Goal: Navigation & Orientation: Find specific page/section

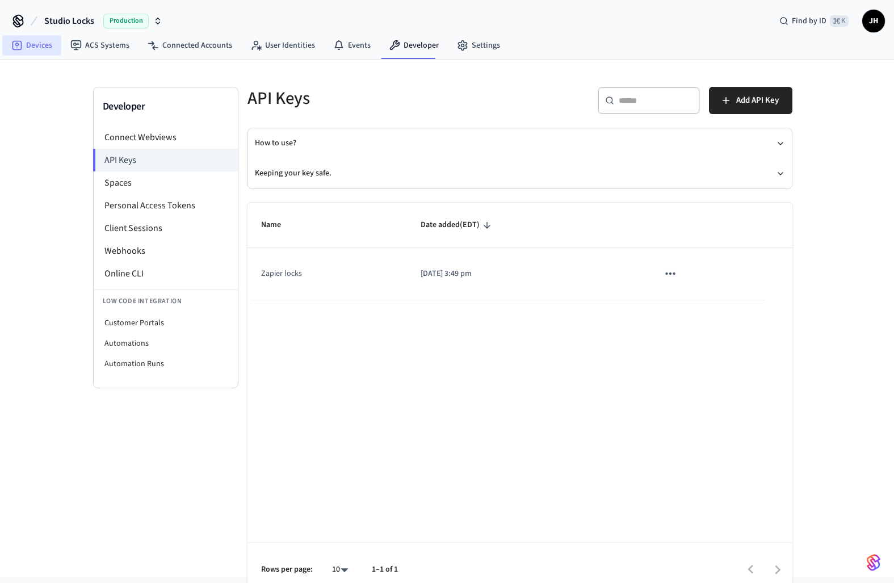
click at [44, 47] on link "Devices" at bounding box center [31, 45] width 59 height 20
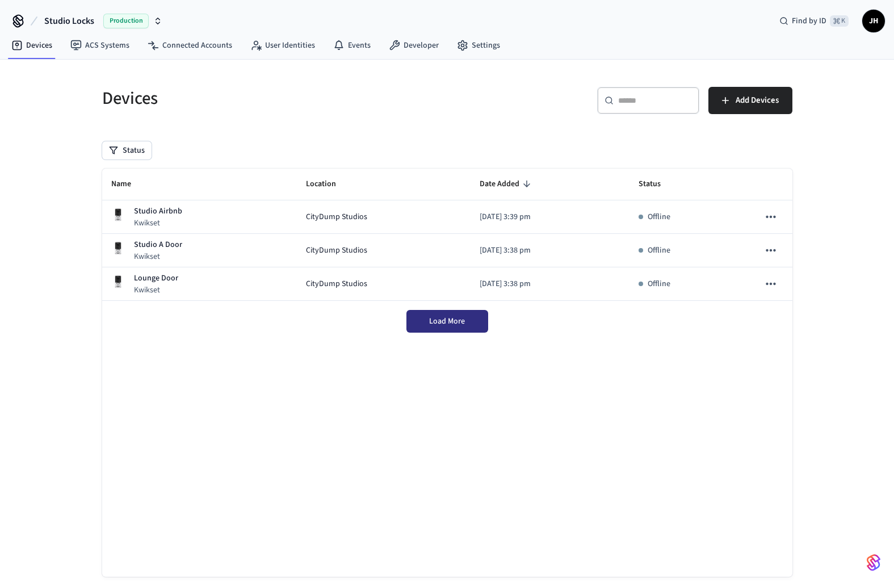
click at [462, 326] on span "Load More" at bounding box center [447, 321] width 36 height 11
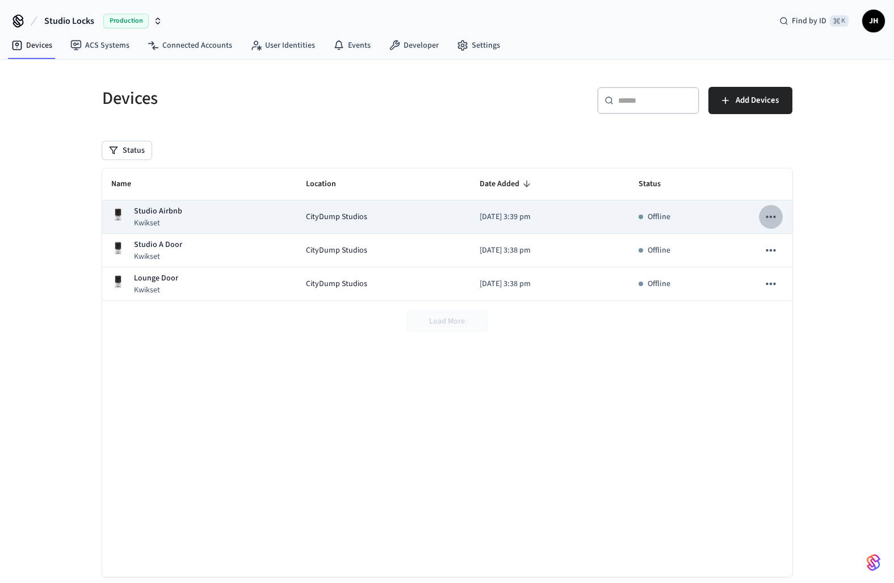
click at [765, 214] on icon "sticky table" at bounding box center [771, 216] width 15 height 15
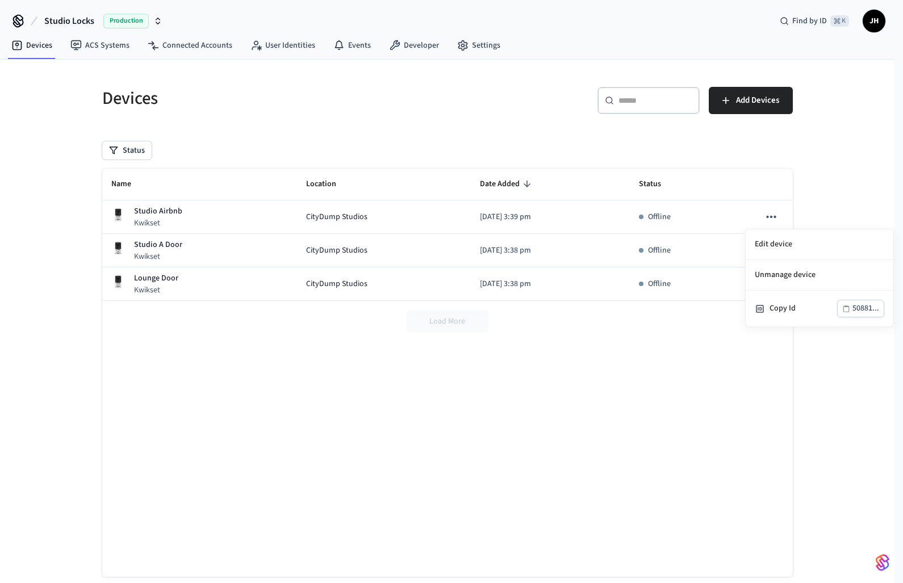
click at [640, 344] on div at bounding box center [451, 291] width 903 height 583
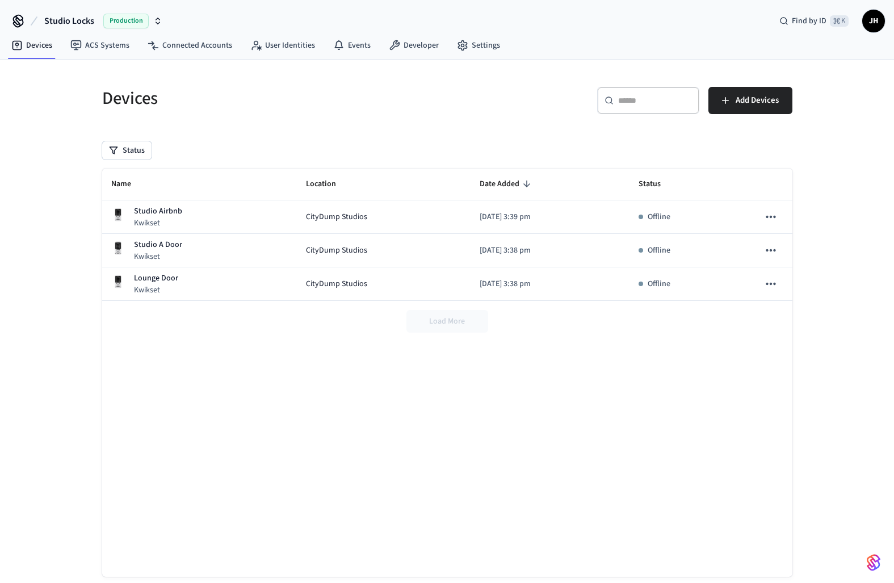
click at [81, 21] on span "Studio Locks" at bounding box center [69, 21] width 50 height 14
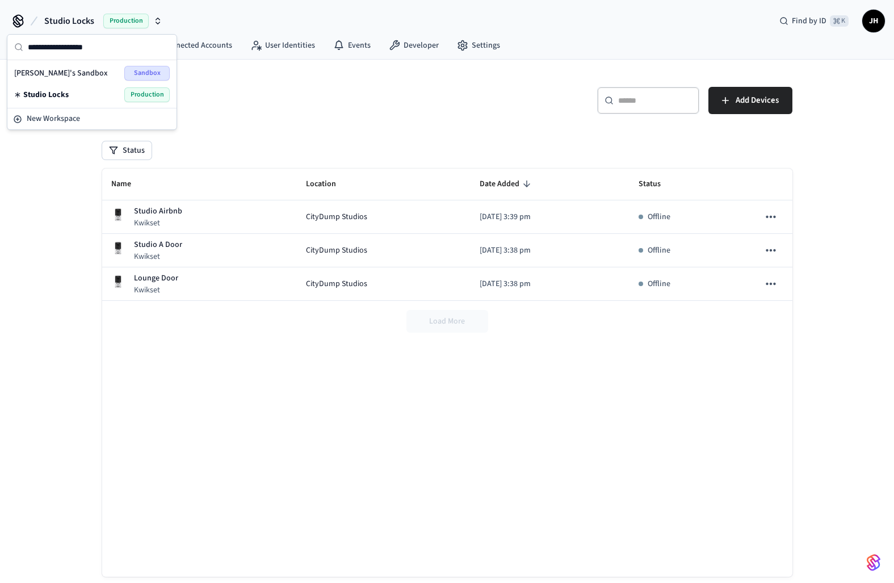
click at [65, 94] on span "Studio Locks" at bounding box center [45, 94] width 45 height 11
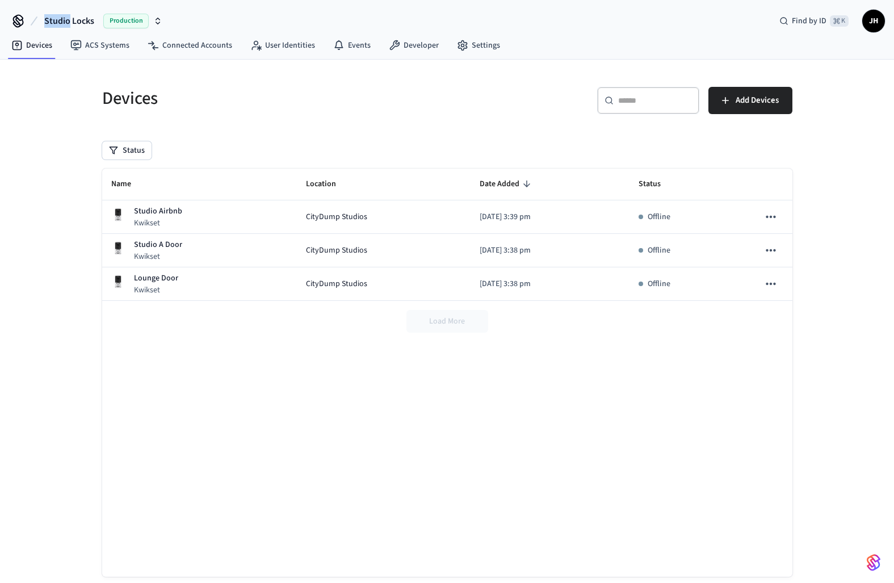
click at [155, 17] on icon "button" at bounding box center [157, 20] width 9 height 9
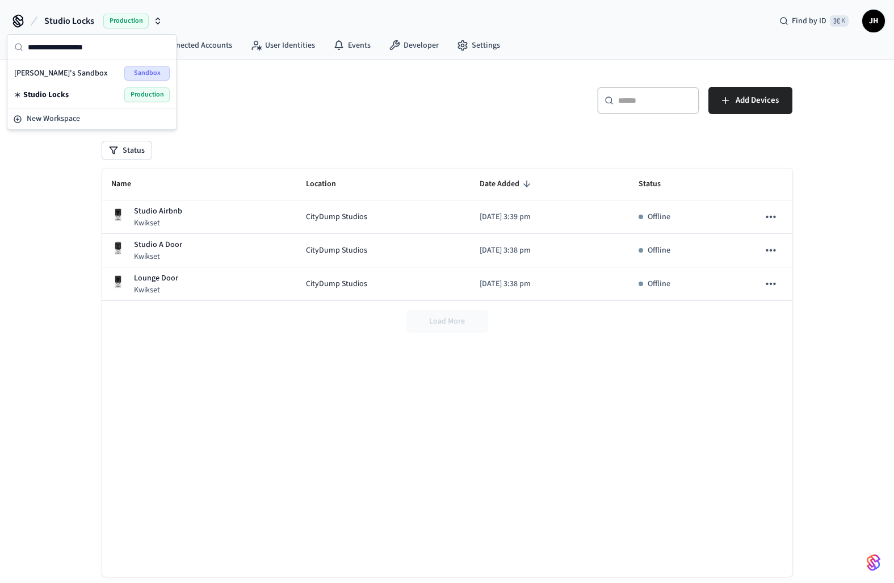
click at [183, 18] on div "Studio Locks Production Find by ID ⌘ K JH" at bounding box center [447, 16] width 894 height 33
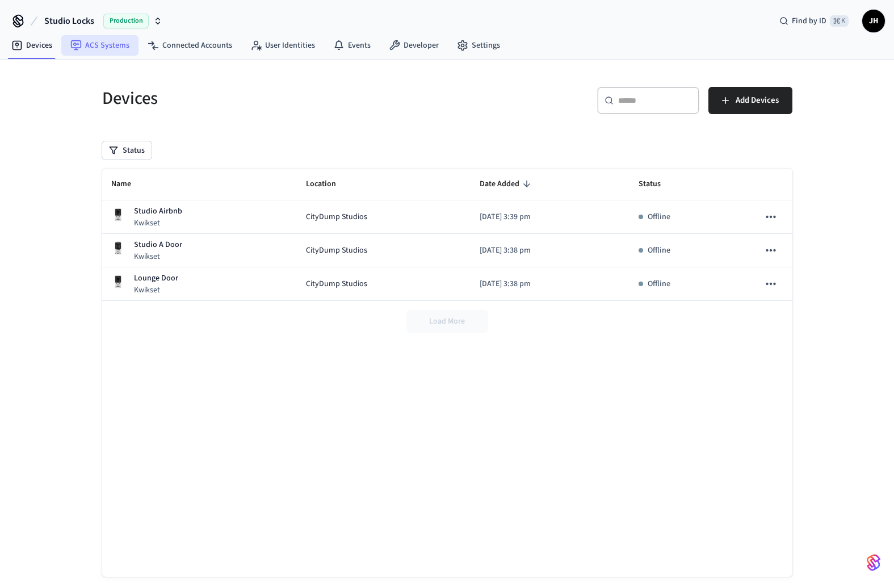
click at [122, 47] on link "ACS Systems" at bounding box center [99, 45] width 77 height 20
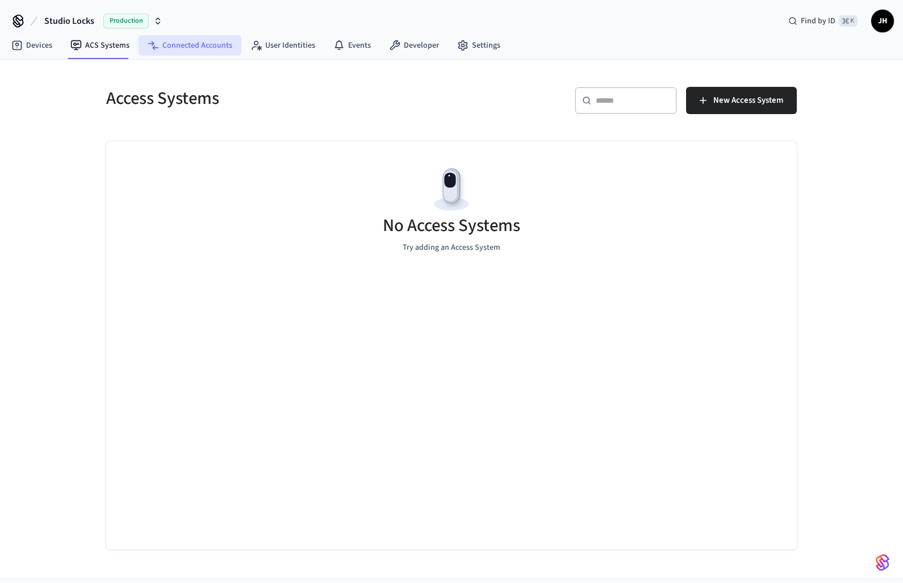
click at [195, 48] on link "Connected Accounts" at bounding box center [190, 45] width 103 height 20
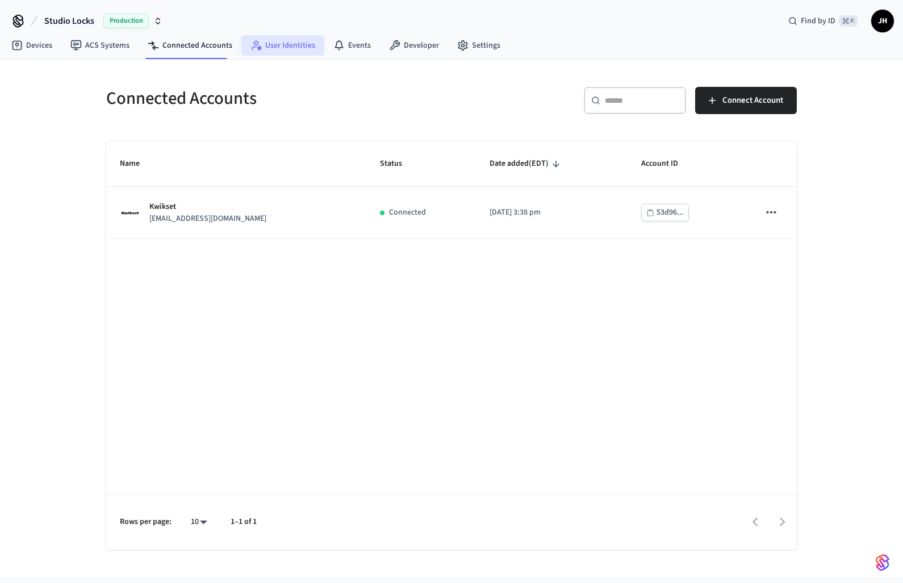
click at [270, 51] on link "User Identities" at bounding box center [282, 45] width 83 height 20
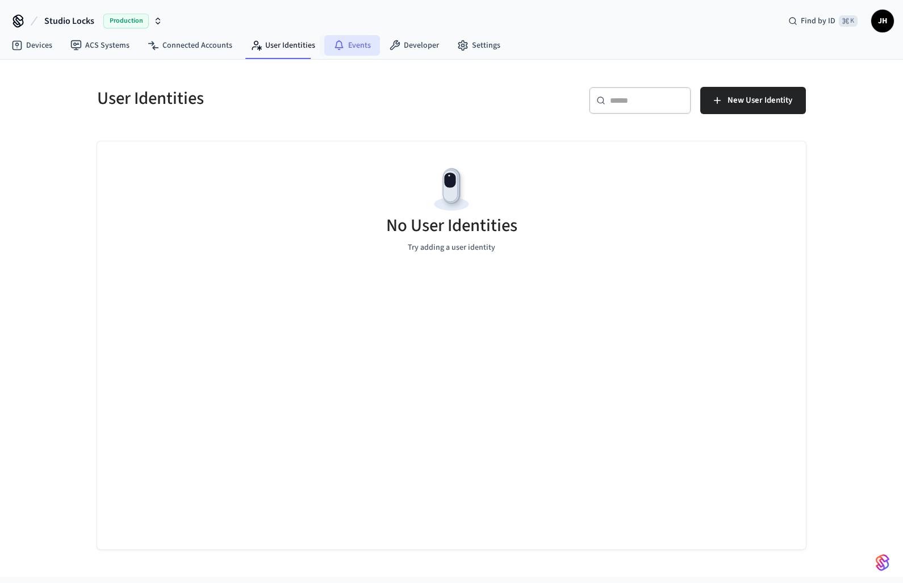
click at [350, 52] on link "Events" at bounding box center [352, 45] width 56 height 20
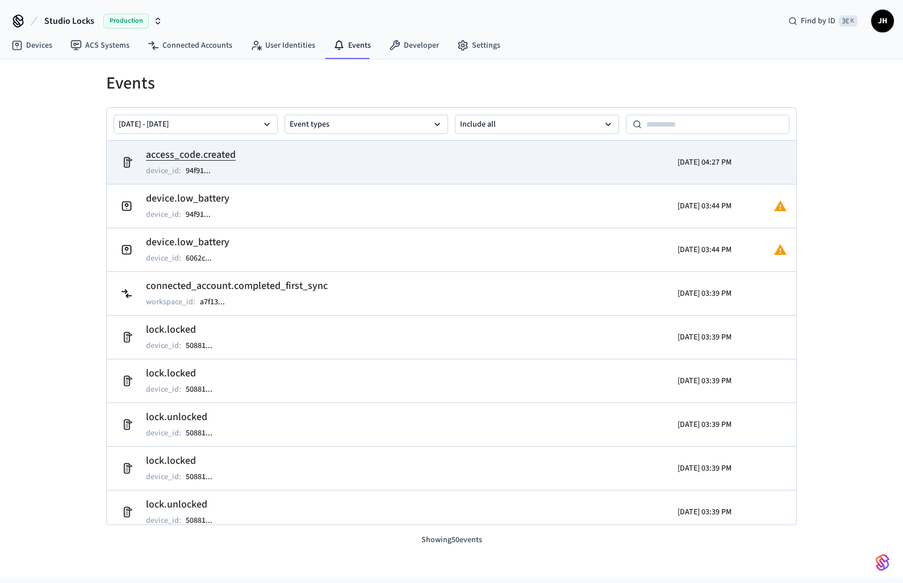
click at [352, 159] on td "access_code.created device_id : 94f91 ..." at bounding box center [339, 162] width 447 height 32
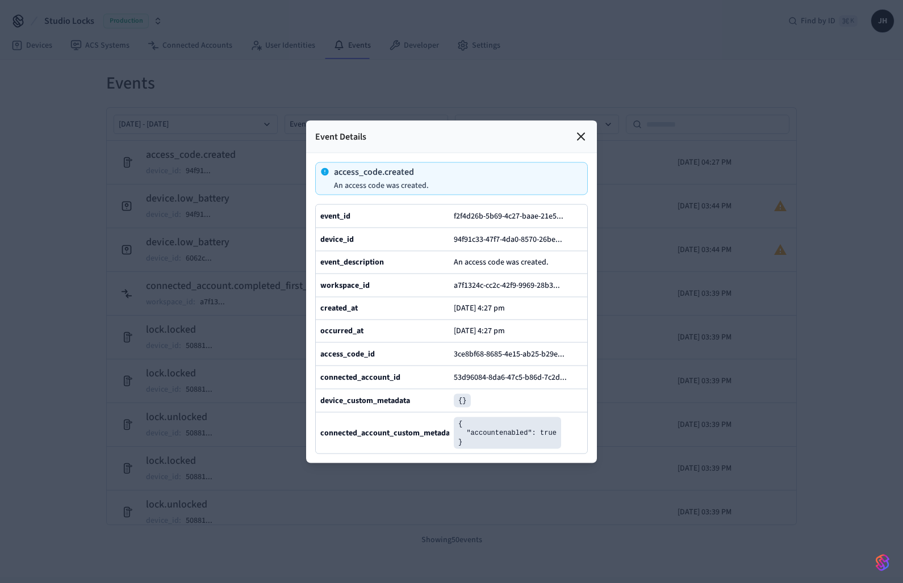
click at [576, 129] on icon at bounding box center [581, 136] width 14 height 14
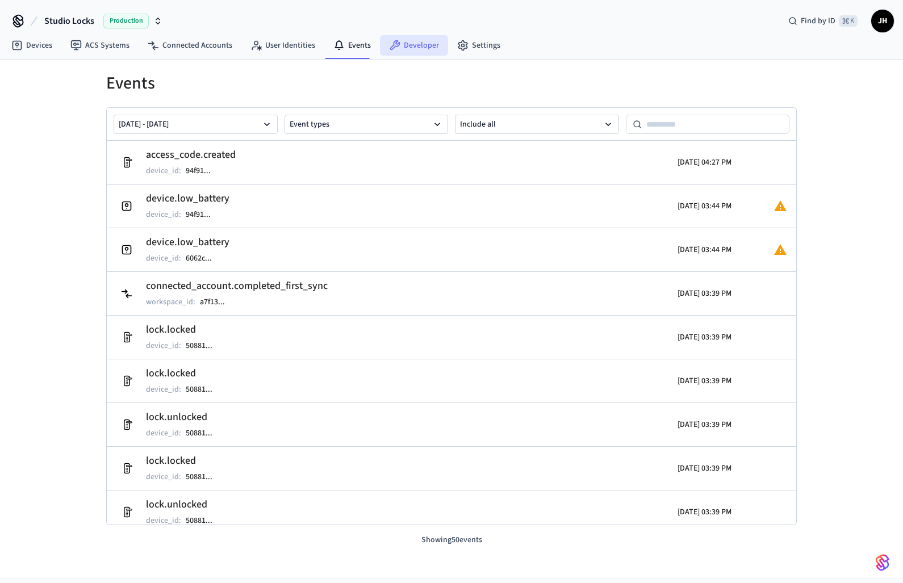
click at [389, 41] on icon at bounding box center [394, 45] width 11 height 11
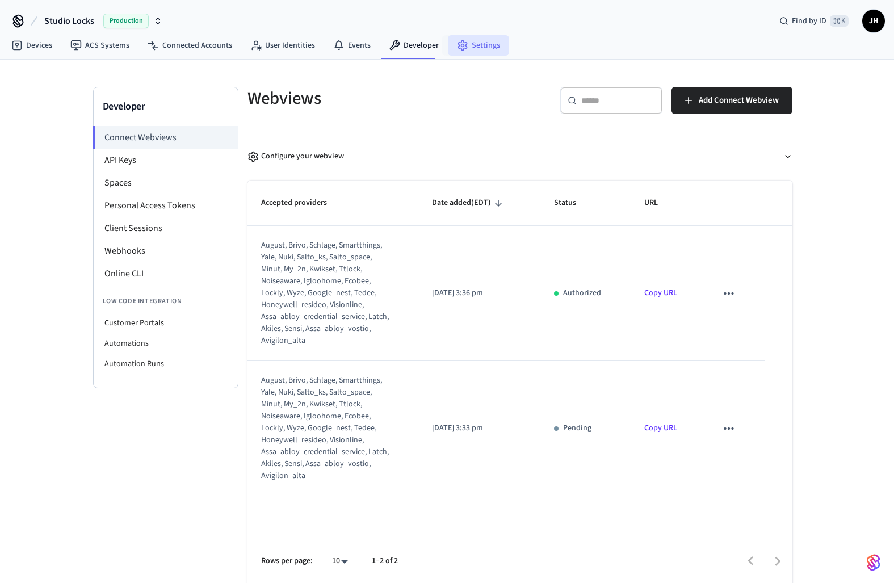
click at [448, 49] on link "Settings" at bounding box center [478, 45] width 61 height 20
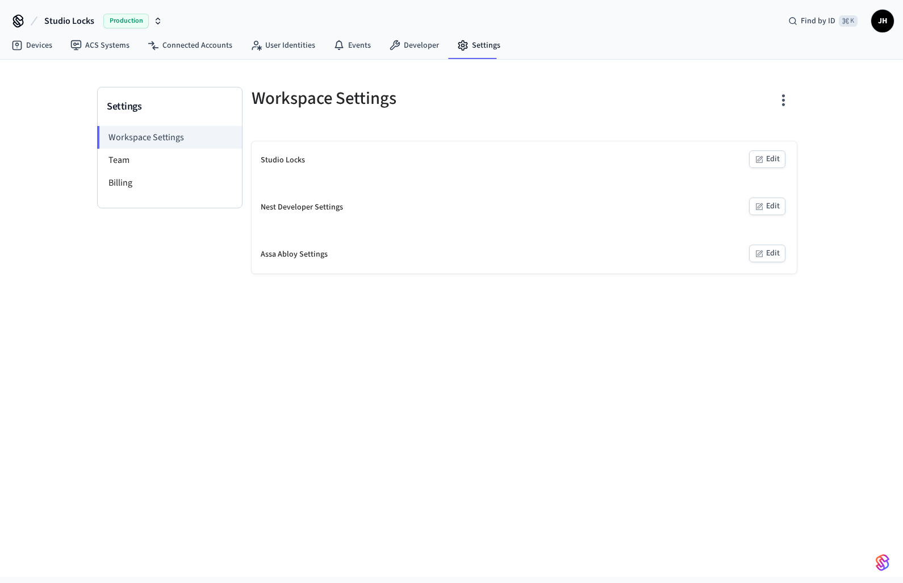
click at [759, 160] on icon "button" at bounding box center [760, 159] width 6 height 6
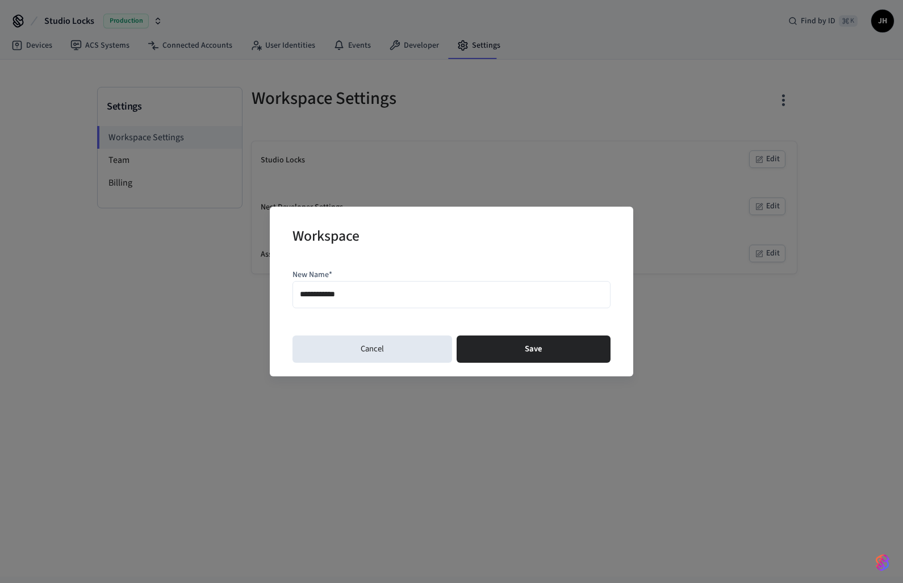
drag, startPoint x: 360, startPoint y: 300, endPoint x: 259, endPoint y: 295, distance: 101.2
click at [259, 295] on div "**********" at bounding box center [451, 291] width 903 height 583
type input "**********"
click at [504, 342] on button "Save" at bounding box center [533, 349] width 154 height 27
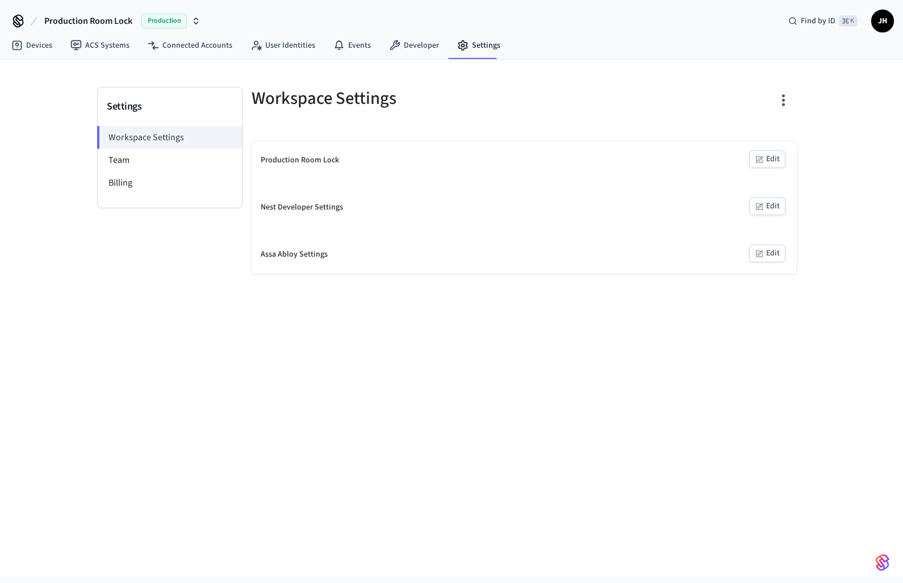
click at [62, 16] on span "Production Room Lock" at bounding box center [88, 21] width 88 height 14
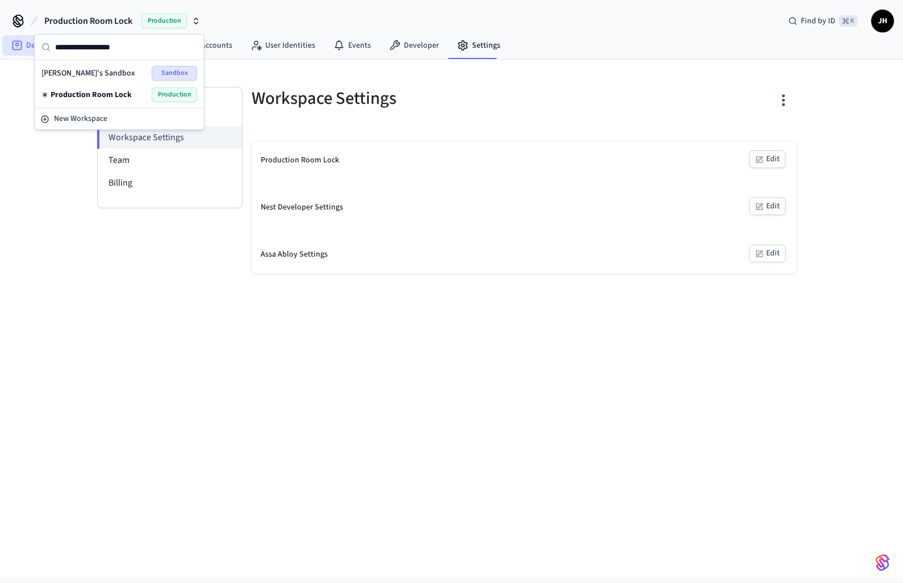
click at [22, 45] on icon at bounding box center [16, 45] width 11 height 11
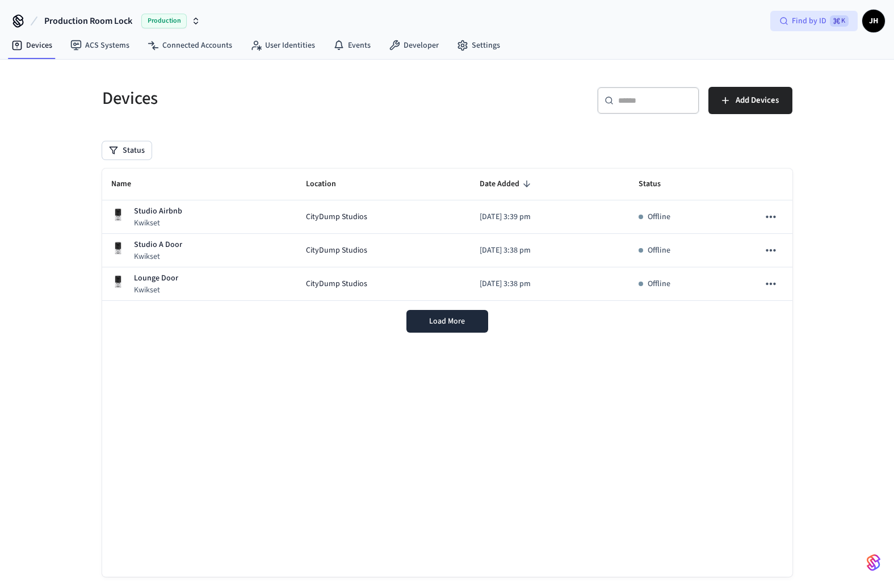
click at [837, 25] on span "⌘ K" at bounding box center [839, 20] width 19 height 11
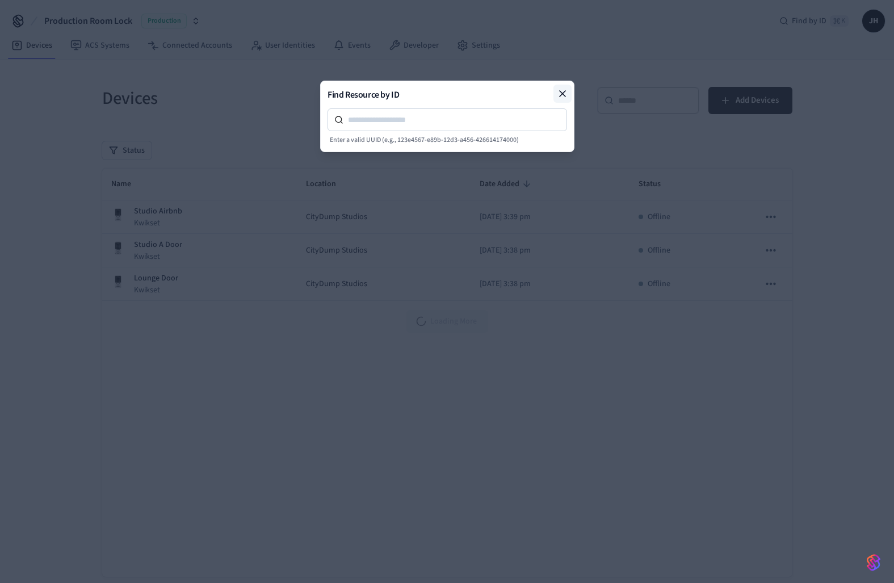
click at [563, 91] on icon at bounding box center [562, 93] width 11 height 11
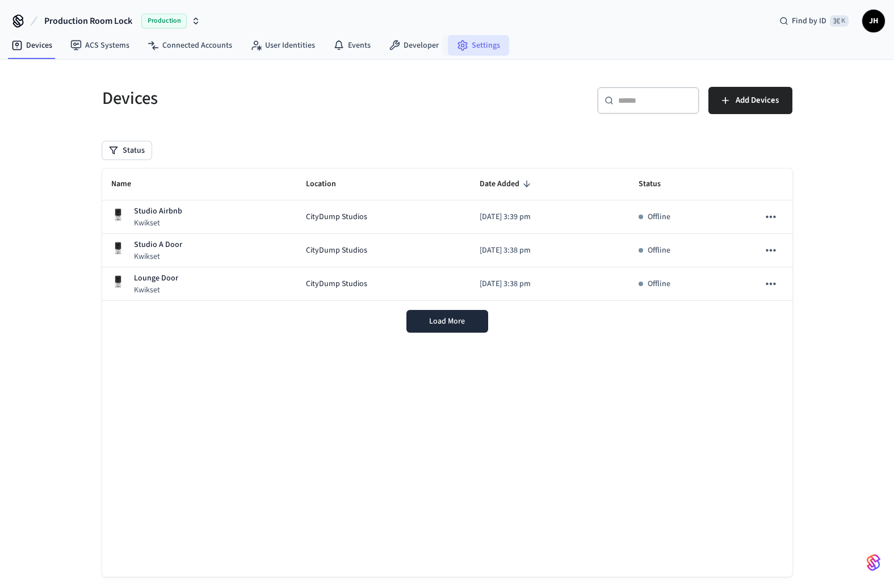
click at [461, 49] on icon at bounding box center [462, 45] width 11 height 11
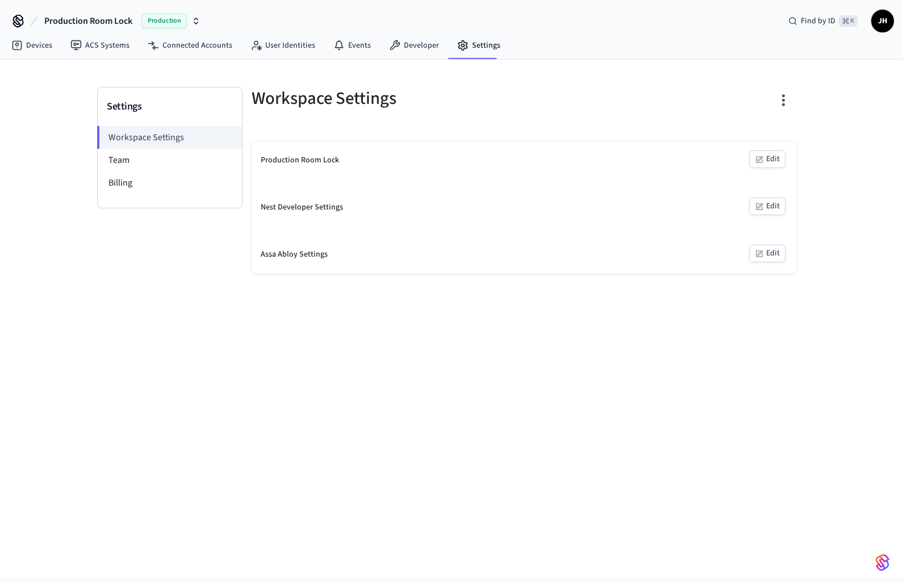
click at [20, 26] on icon at bounding box center [19, 23] width 10 height 7
click at [18, 19] on icon at bounding box center [18, 19] width 9 height 9
click at [24, 37] on link "Devices" at bounding box center [31, 45] width 59 height 20
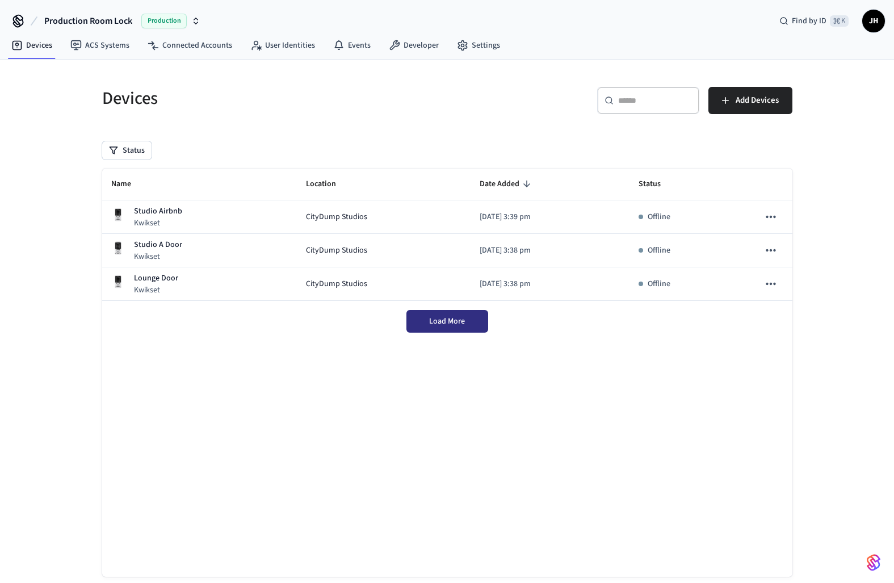
click at [452, 321] on div "Load More" at bounding box center [447, 321] width 690 height 41
click at [866, 18] on span "JH" at bounding box center [873, 21] width 20 height 20
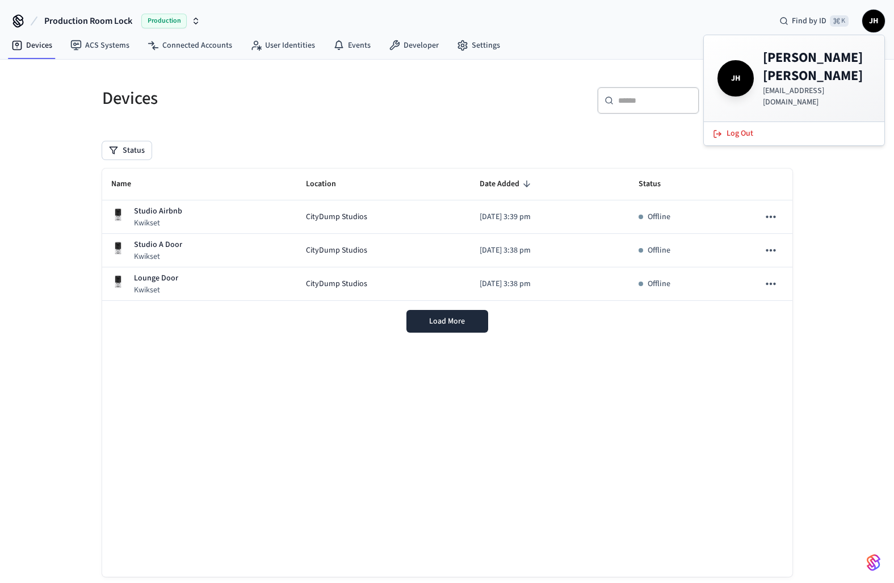
click at [584, 50] on div "Devices ACS Systems Connected Accounts User Identities Events Developer Settings" at bounding box center [447, 46] width 894 height 27
